Goal: Task Accomplishment & Management: Manage account settings

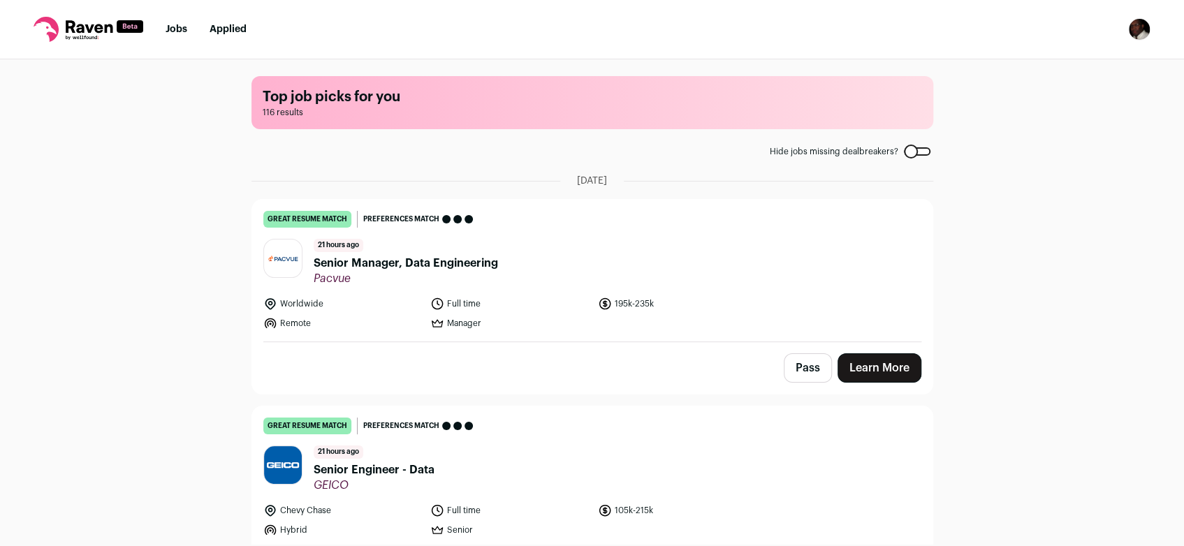
click at [1145, 29] on img "Open dropdown" at bounding box center [1139, 29] width 22 height 22
click at [1045, 70] on link "Settings" at bounding box center [1072, 65] width 154 height 34
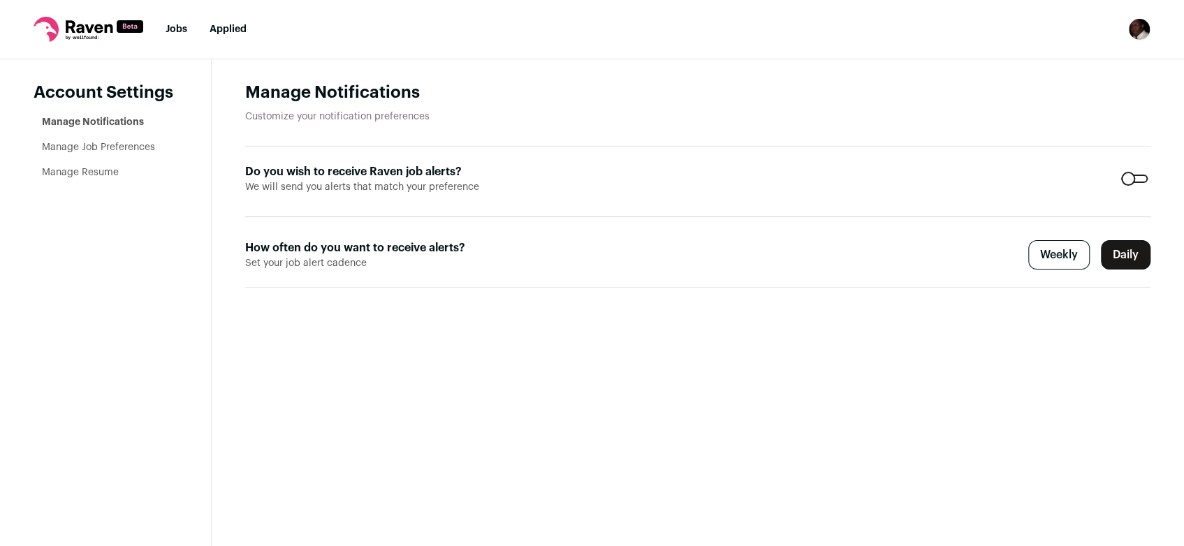
click at [78, 172] on link "Manage Resume" at bounding box center [80, 173] width 77 height 10
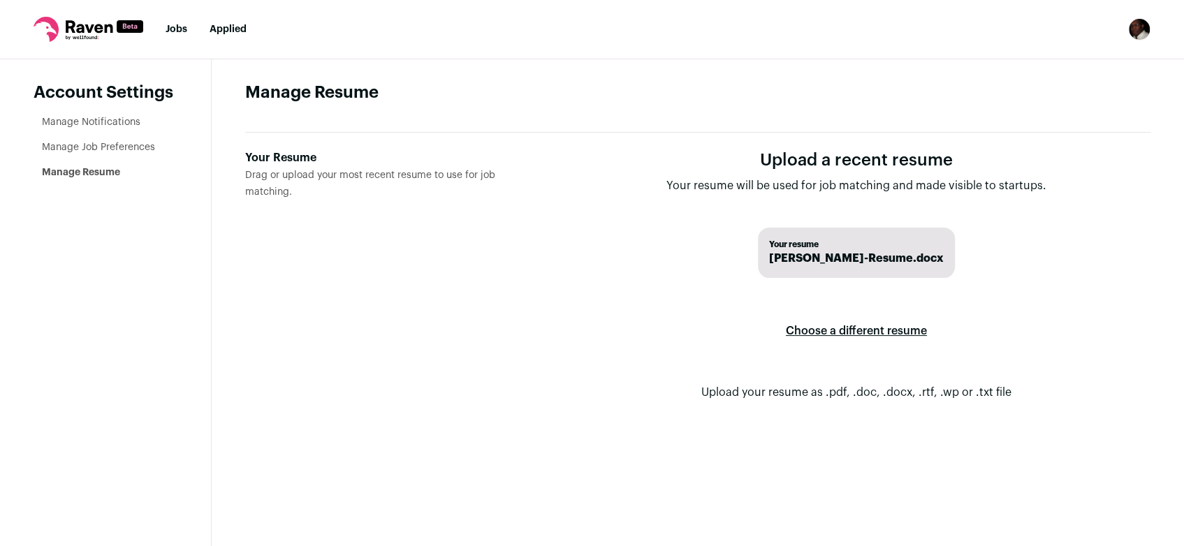
click at [805, 330] on label "Choose a different resume" at bounding box center [856, 330] width 141 height 39
click at [0, 0] on input "Your Resume Drag or upload your most recent resume to use for job matching." at bounding box center [0, 0] width 0 height 0
click at [178, 32] on link "Jobs" at bounding box center [177, 29] width 22 height 10
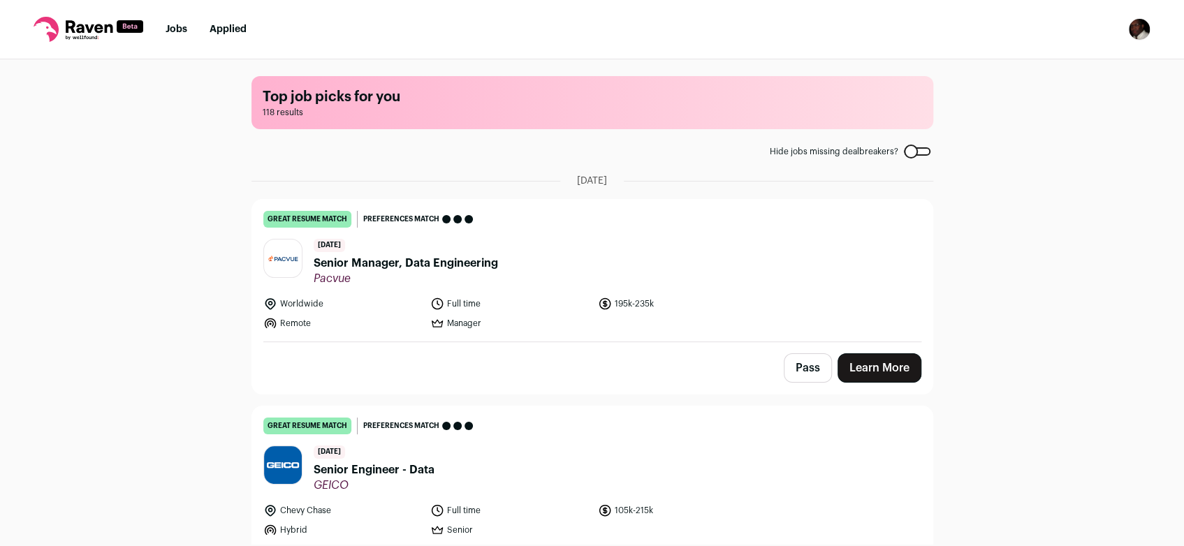
click at [920, 150] on div at bounding box center [917, 151] width 27 height 8
click at [904, 153] on div at bounding box center [917, 151] width 27 height 8
click at [921, 155] on div at bounding box center [917, 151] width 27 height 8
click at [905, 152] on div at bounding box center [917, 151] width 27 height 8
click at [884, 368] on link "Learn More" at bounding box center [879, 367] width 84 height 29
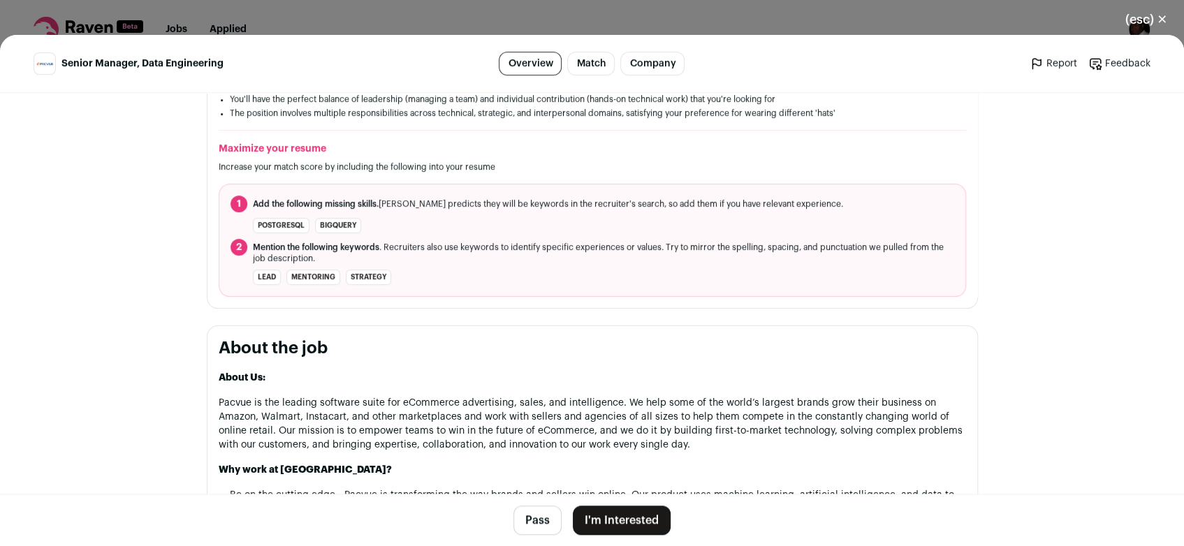
scroll to position [363, 0]
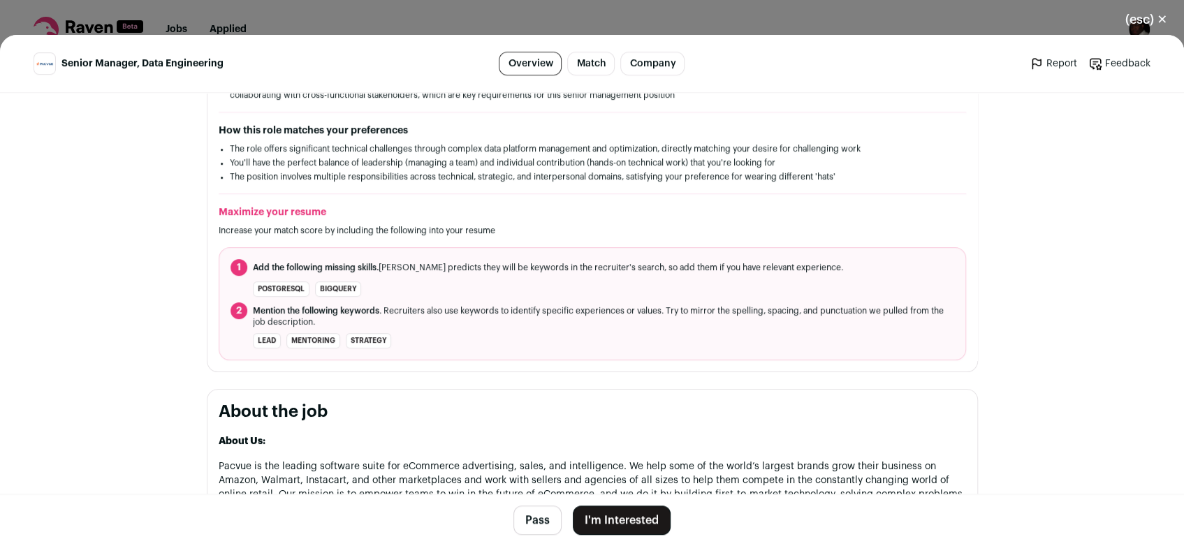
click at [1160, 25] on button "(esc) ✕" at bounding box center [1145, 19] width 75 height 31
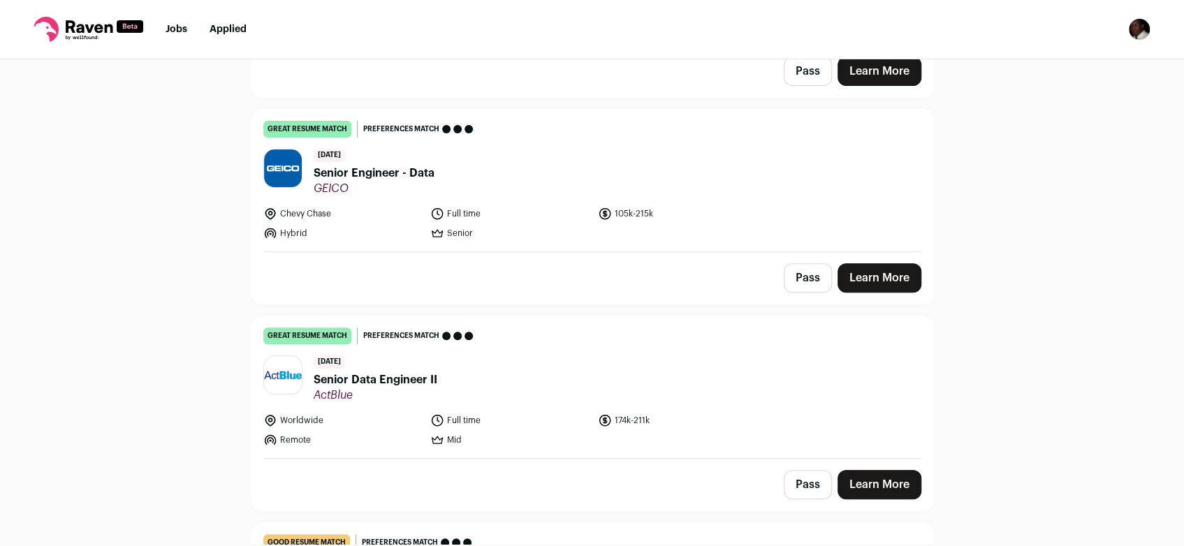
scroll to position [400, 0]
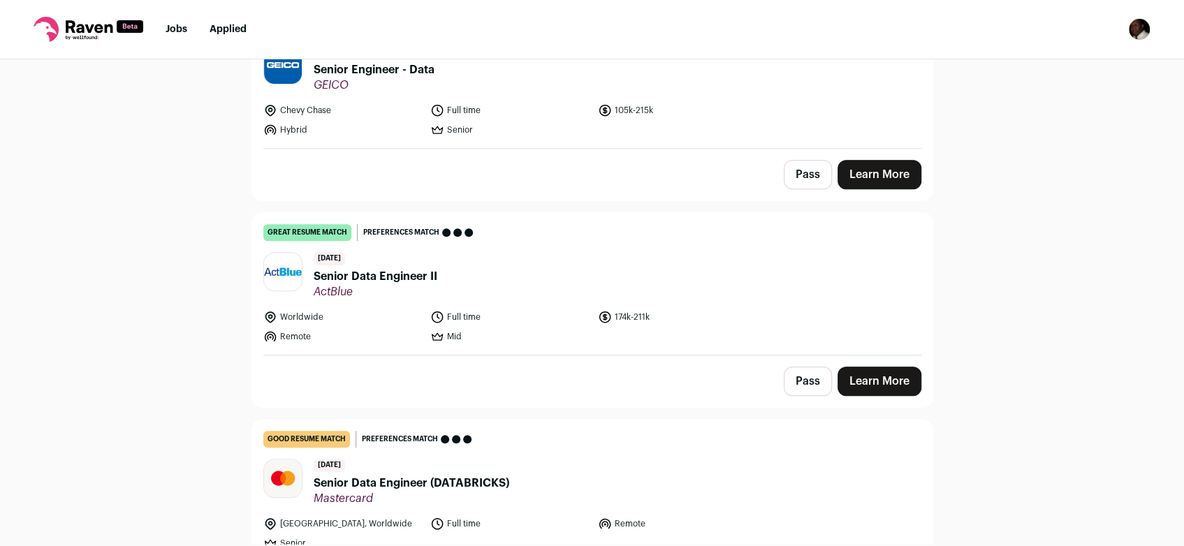
click at [875, 383] on link "Learn More" at bounding box center [879, 381] width 84 height 29
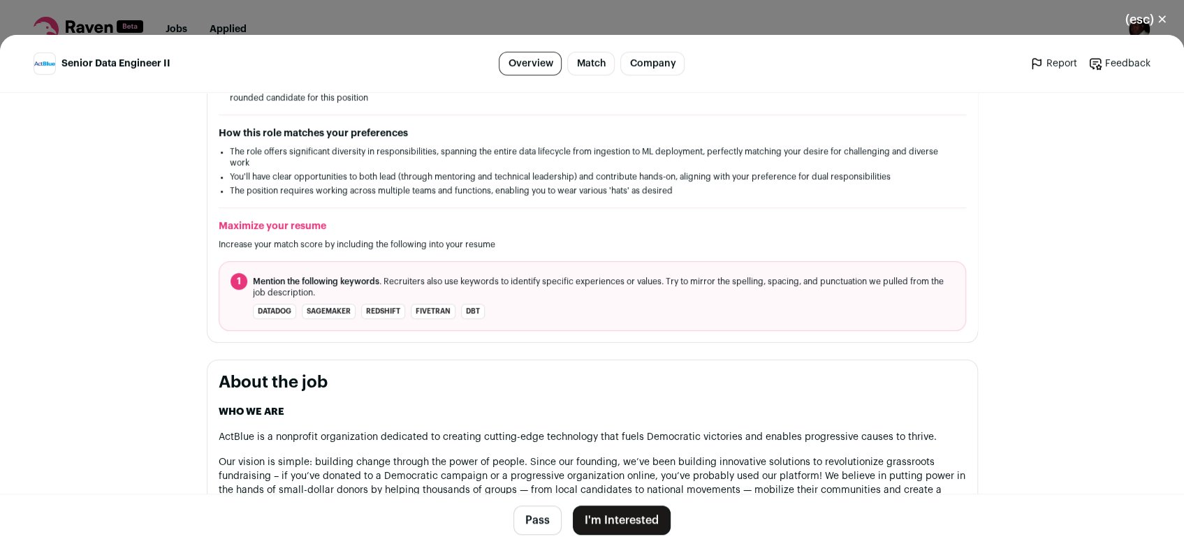
scroll to position [323, 0]
